Goal: Navigation & Orientation: Find specific page/section

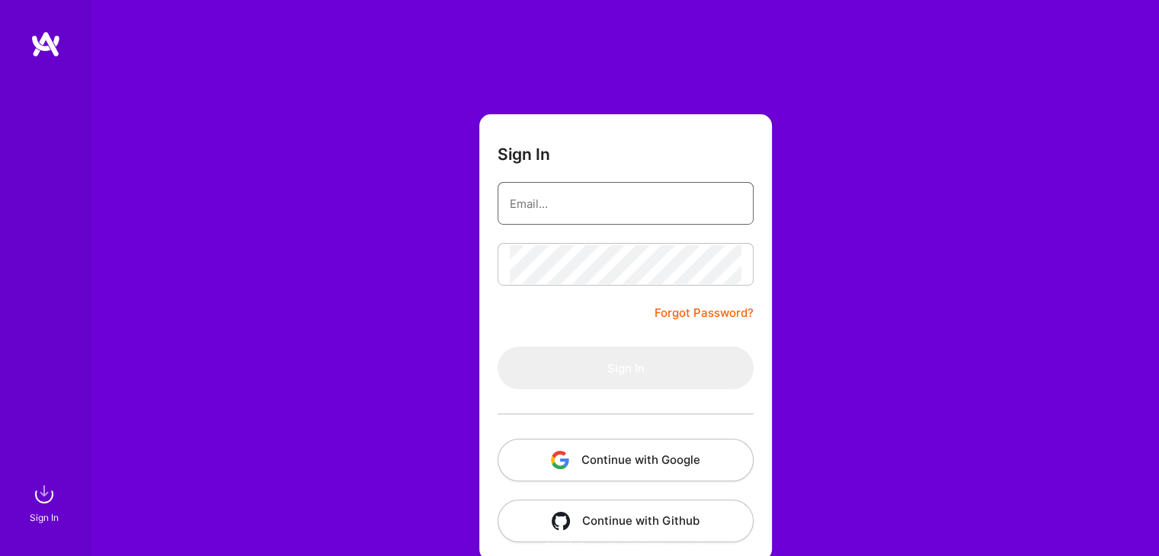
type input "[EMAIL_ADDRESS][DOMAIN_NAME]"
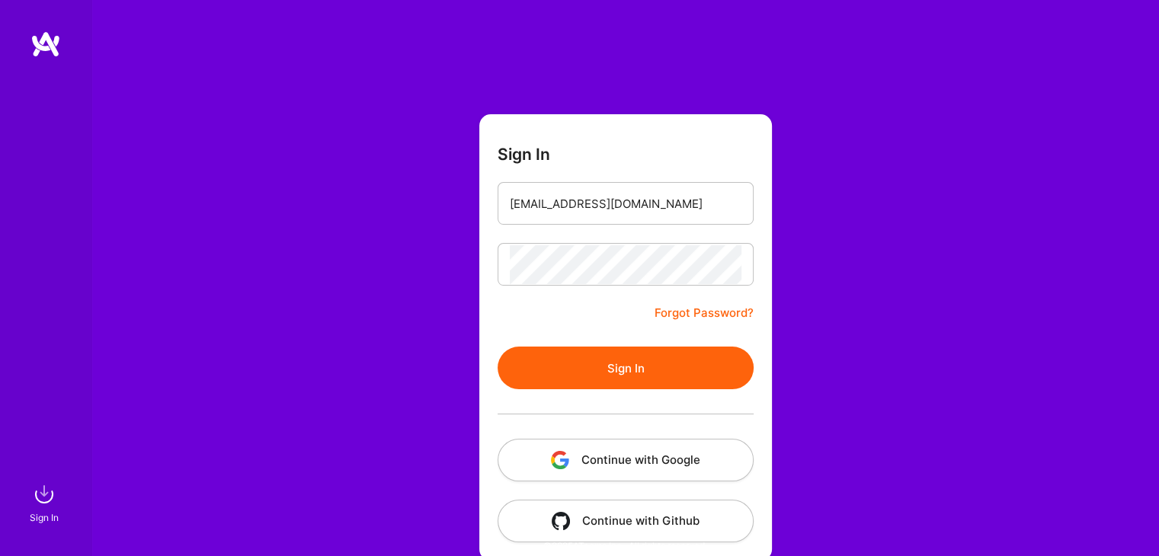
click at [648, 373] on button "Sign In" at bounding box center [626, 368] width 256 height 43
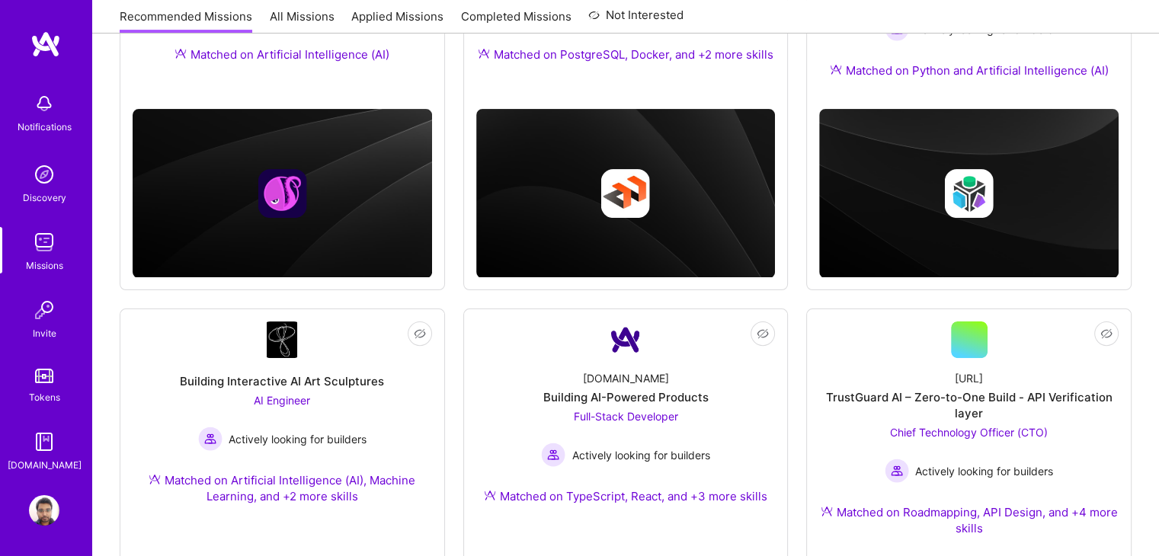
scroll to position [619, 0]
